Goal: Task Accomplishment & Management: Manage account settings

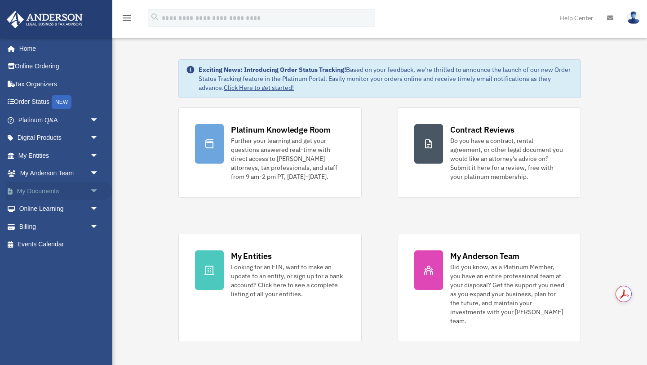
click at [91, 189] on span "arrow_drop_down" at bounding box center [99, 191] width 18 height 18
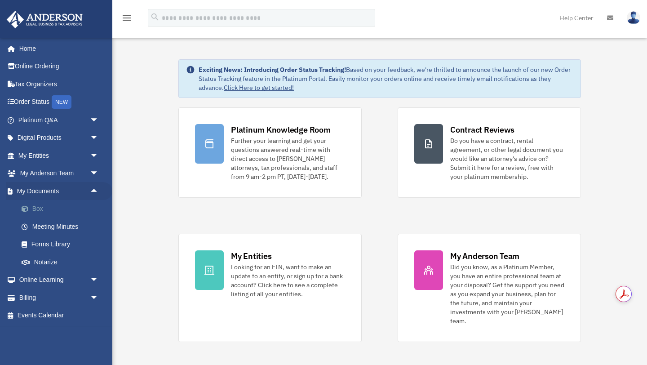
click at [37, 211] on link "Box" at bounding box center [63, 209] width 100 height 18
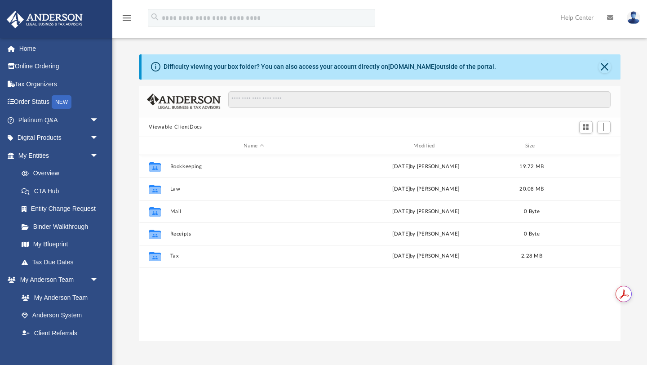
scroll to position [204, 481]
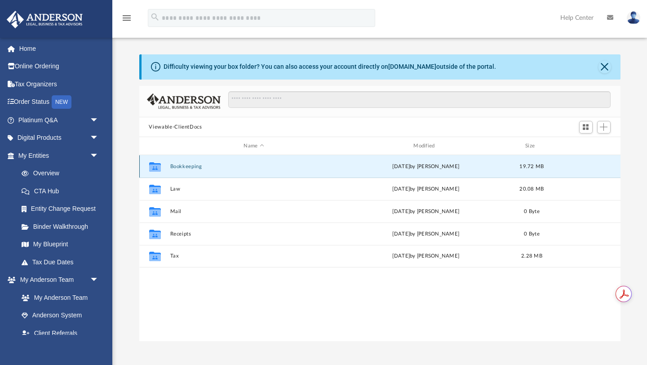
click at [195, 165] on button "Bookkeeping" at bounding box center [254, 166] width 168 height 6
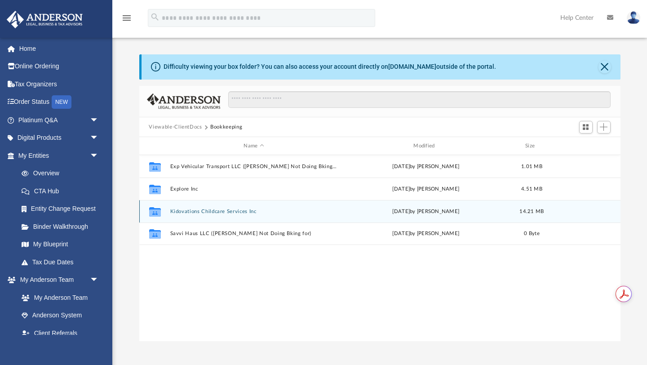
click at [188, 211] on button "Kidovations Childcare Services Inc" at bounding box center [254, 211] width 168 height 6
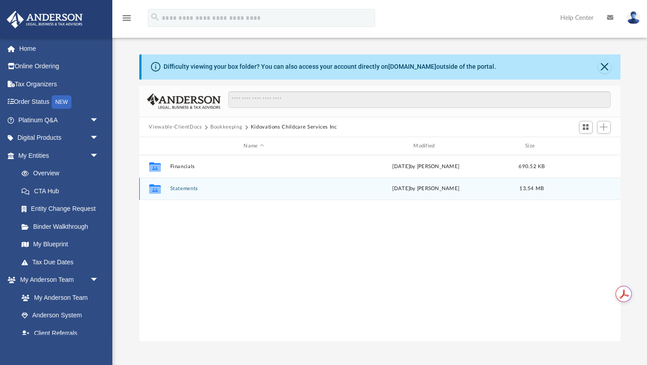
click at [184, 190] on button "Statements" at bounding box center [254, 189] width 168 height 6
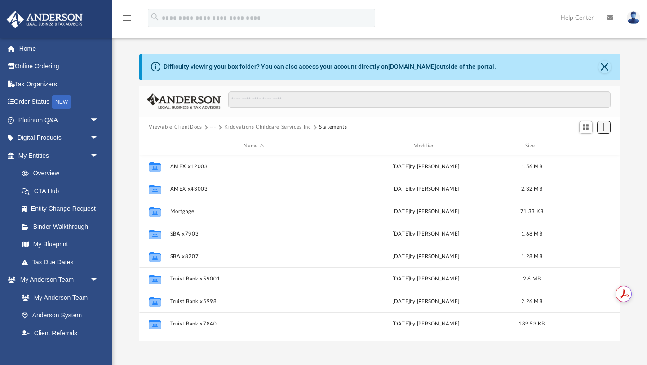
click at [605, 128] on span "Add" at bounding box center [603, 127] width 8 height 8
click at [595, 143] on li "Upload" at bounding box center [590, 144] width 29 height 9
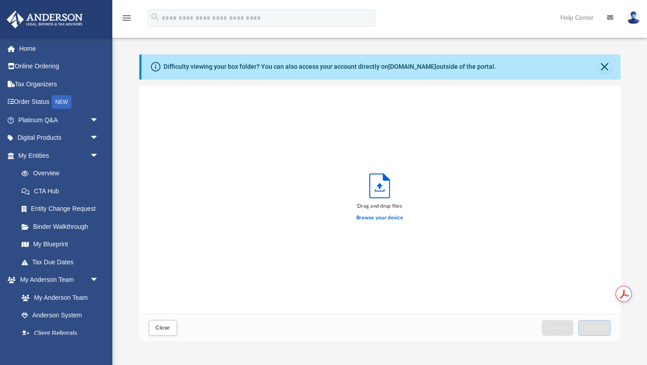
scroll to position [228, 481]
click at [369, 217] on label "Browse your device" at bounding box center [379, 218] width 47 height 8
click at [0, 0] on input "Browse your device" at bounding box center [0, 0] width 0 height 0
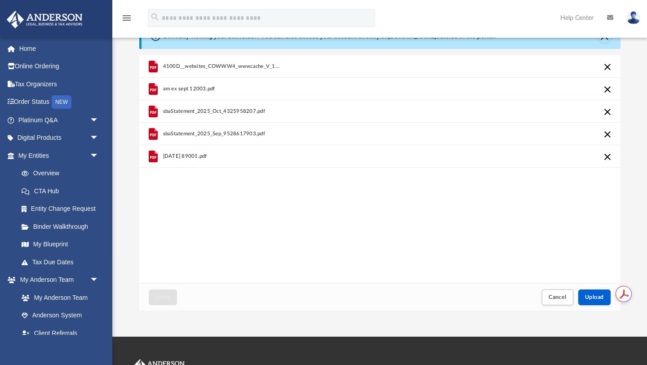
scroll to position [31, 0]
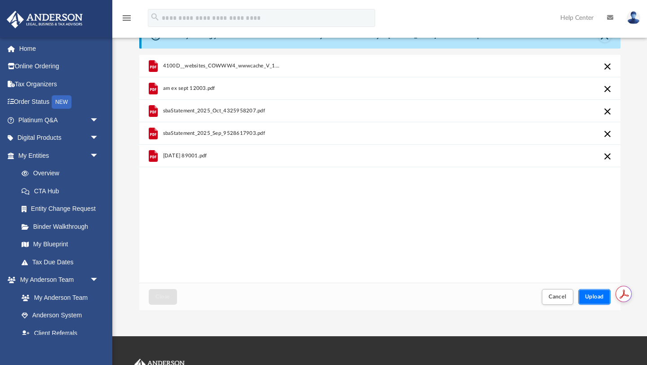
click at [594, 297] on span "Upload" at bounding box center [594, 296] width 19 height 5
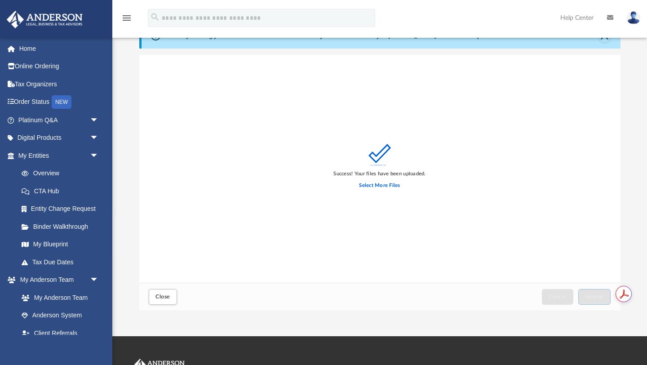
scroll to position [0, 0]
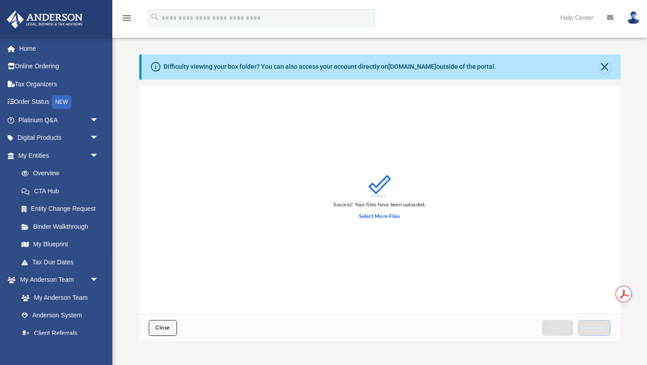
click at [161, 328] on span "Close" at bounding box center [162, 327] width 14 height 5
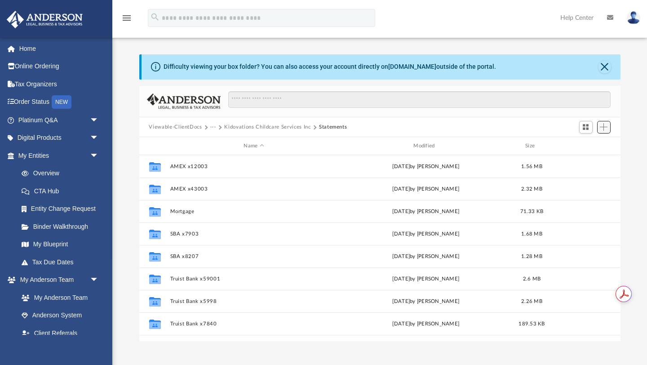
click at [603, 126] on span "Add" at bounding box center [603, 127] width 8 height 8
click at [587, 145] on li "Upload" at bounding box center [590, 144] width 29 height 9
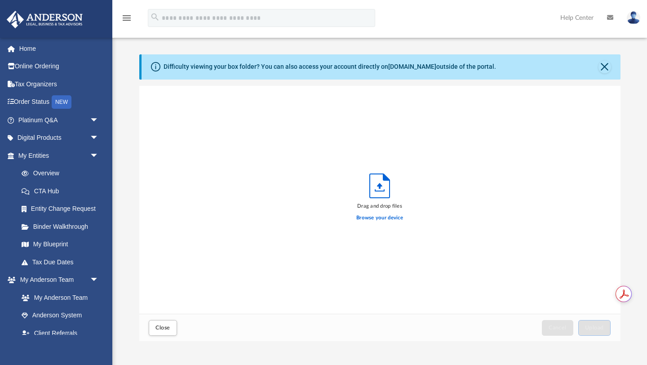
scroll to position [228, 481]
click at [373, 216] on label "Browse your device" at bounding box center [379, 218] width 47 height 8
click at [0, 0] on input "Browse your device" at bounding box center [0, 0] width 0 height 0
click at [365, 218] on label "Browse your device" at bounding box center [379, 218] width 47 height 8
click at [0, 0] on input "Browse your device" at bounding box center [0, 0] width 0 height 0
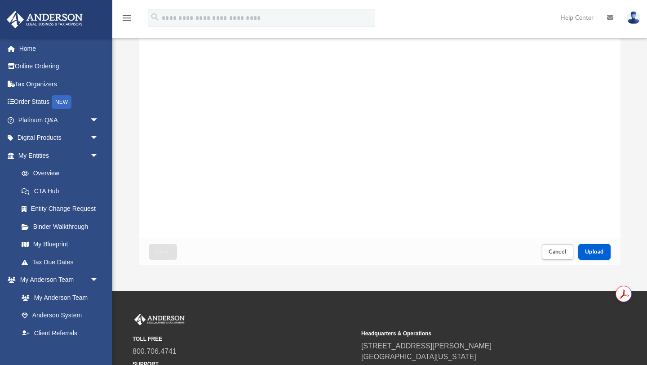
scroll to position [82, 0]
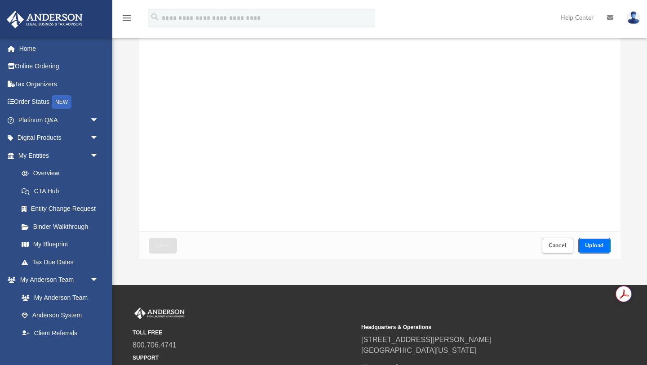
click at [602, 248] on span "Upload" at bounding box center [594, 244] width 19 height 5
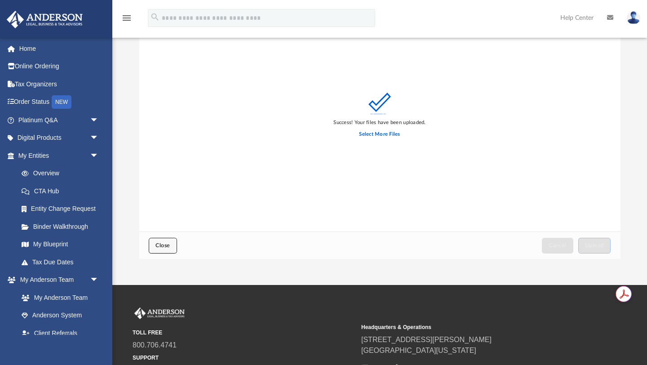
click at [160, 245] on span "Close" at bounding box center [162, 244] width 14 height 5
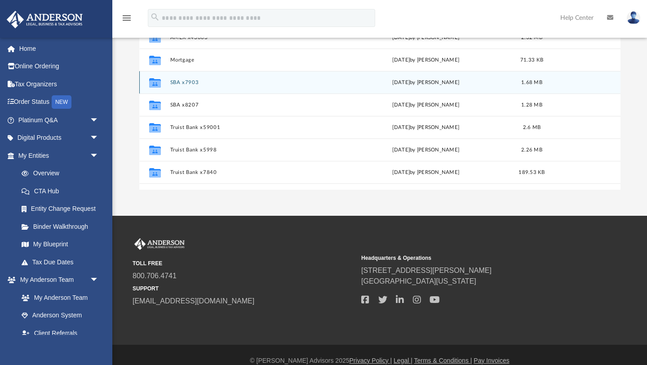
scroll to position [153, 0]
